Goal: Task Accomplishment & Management: Manage account settings

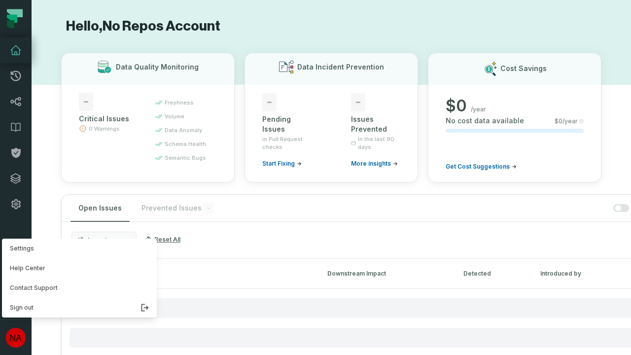
click at [77, 248] on button "Settings" at bounding box center [79, 249] width 155 height 20
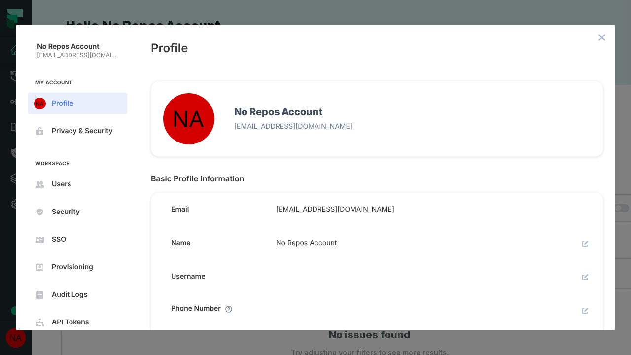
click at [602, 37] on icon "close admin-box" at bounding box center [602, 38] width 6 height 6
